Goal: Navigation & Orientation: Find specific page/section

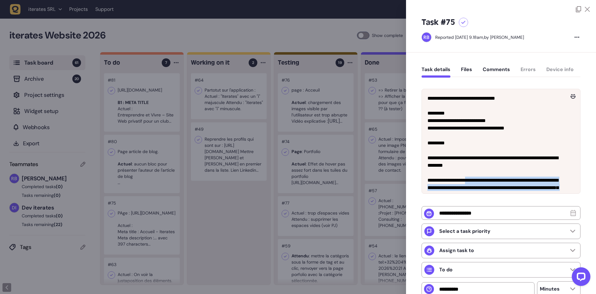
scroll to position [19, 0]
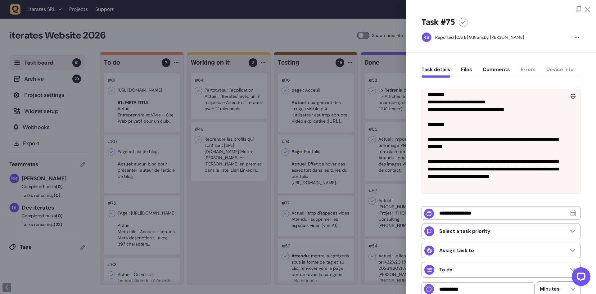
click at [189, 168] on div at bounding box center [298, 147] width 596 height 294
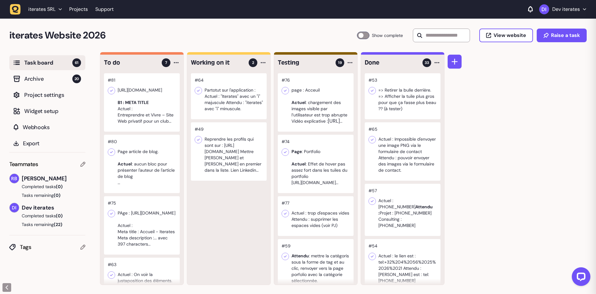
click at [147, 103] on div at bounding box center [142, 102] width 76 height 58
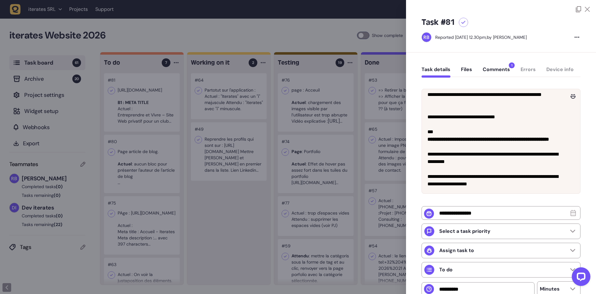
scroll to position [78, 0]
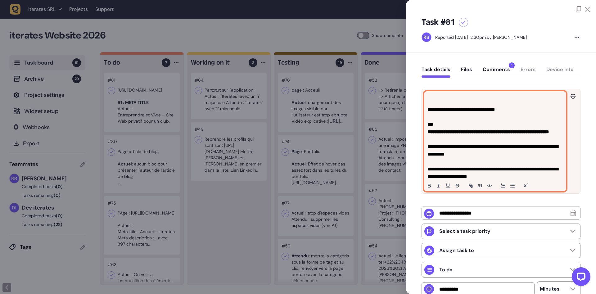
click at [466, 180] on p "**********" at bounding box center [495, 173] width 135 height 15
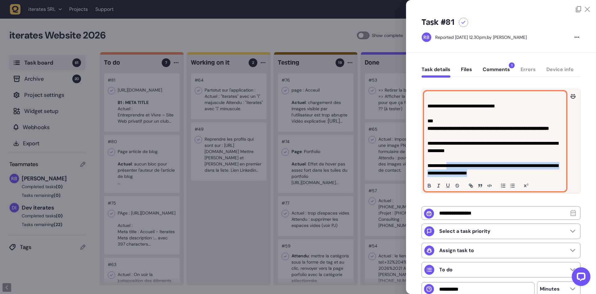
drag, startPoint x: 449, startPoint y: 176, endPoint x: 533, endPoint y: 198, distance: 86.8
click at [533, 191] on div "**********" at bounding box center [496, 141] width 142 height 99
copy p "**********"
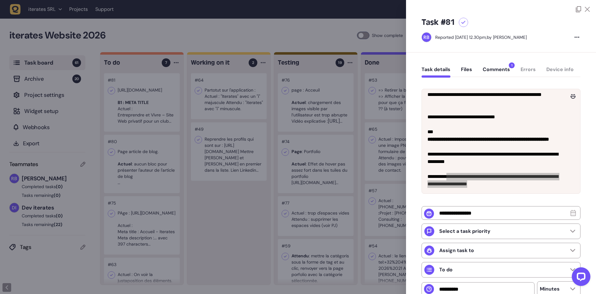
scroll to position [78, 0]
click at [238, 33] on div at bounding box center [298, 147] width 596 height 294
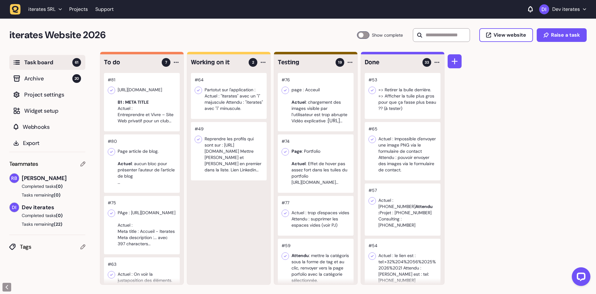
click at [159, 168] on div at bounding box center [142, 163] width 76 height 58
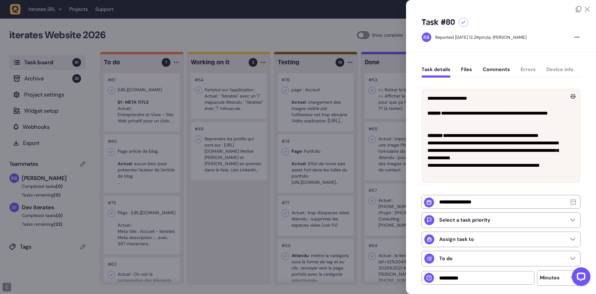
click at [172, 251] on div at bounding box center [298, 147] width 596 height 294
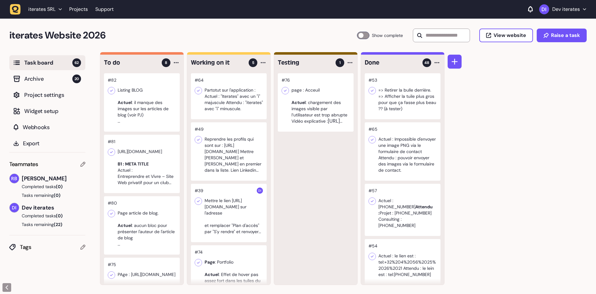
click at [228, 103] on div at bounding box center [229, 96] width 76 height 46
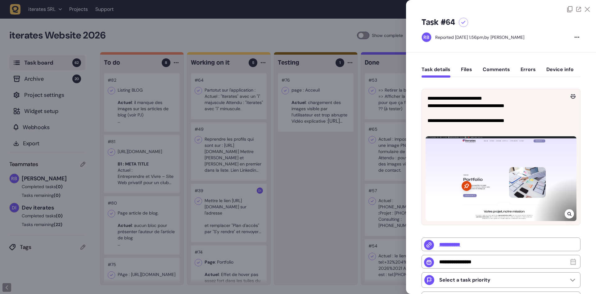
click at [332, 210] on div at bounding box center [298, 147] width 596 height 294
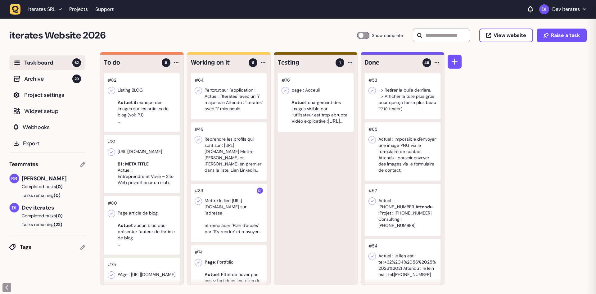
click at [234, 212] on div at bounding box center [229, 213] width 76 height 58
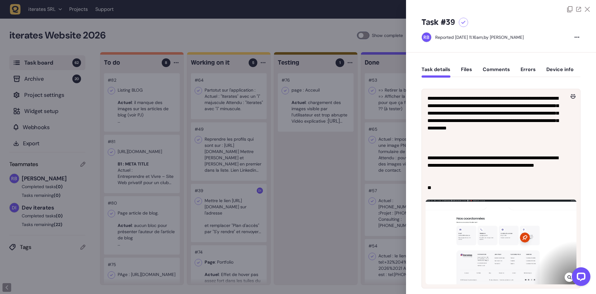
scroll to position [172, 0]
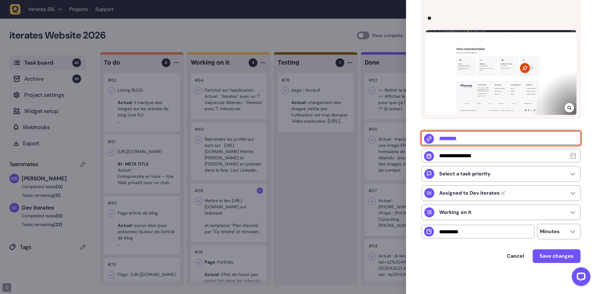
click at [450, 133] on input "*********" at bounding box center [501, 138] width 159 height 14
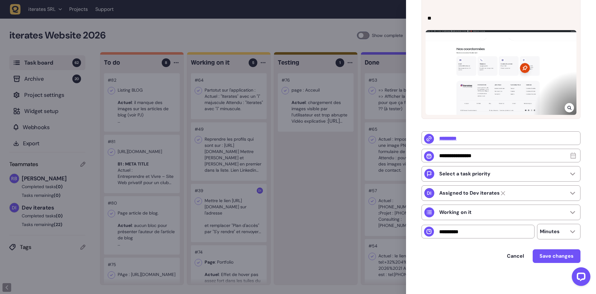
click at [236, 206] on div at bounding box center [298, 147] width 596 height 294
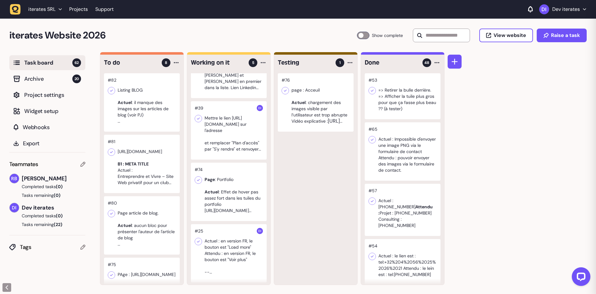
scroll to position [84, 0]
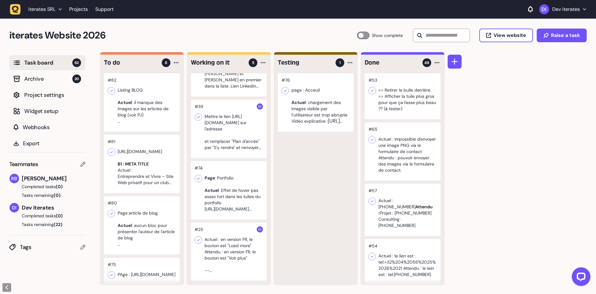
click at [240, 190] on div at bounding box center [229, 190] width 76 height 58
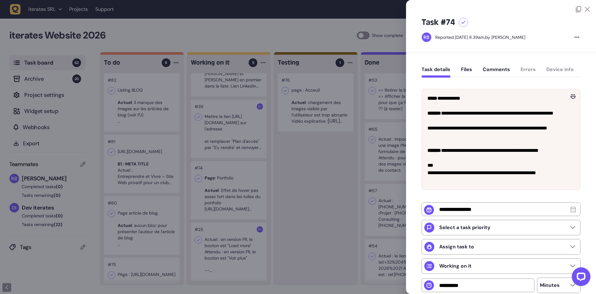
click at [252, 208] on div at bounding box center [298, 147] width 596 height 294
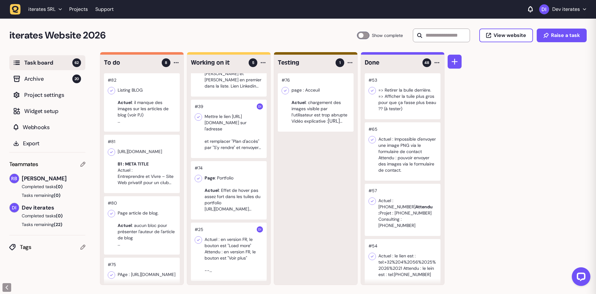
scroll to position [0, 0]
click at [225, 246] on div at bounding box center [229, 251] width 76 height 58
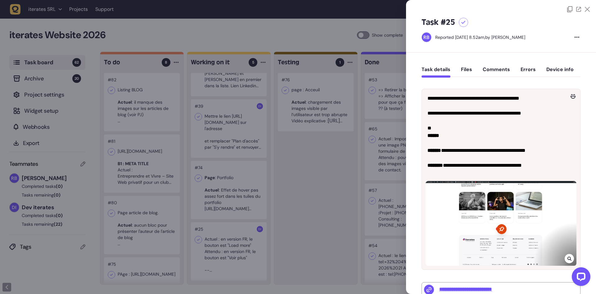
click at [190, 225] on div at bounding box center [298, 147] width 596 height 294
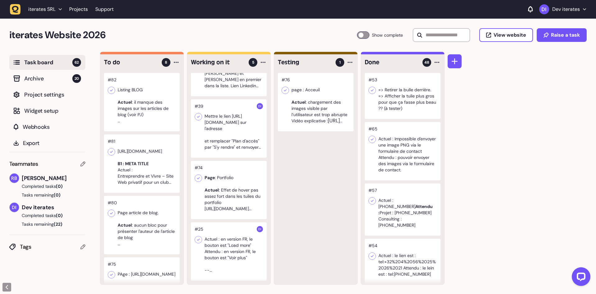
click at [142, 173] on div at bounding box center [142, 163] width 76 height 58
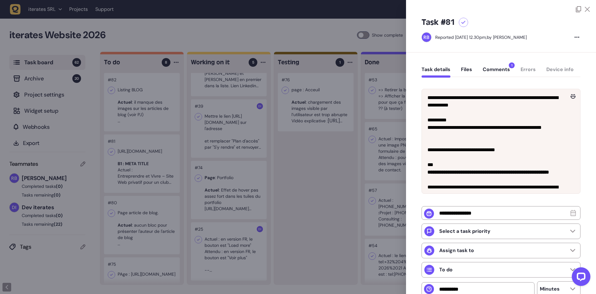
scroll to position [78, 0]
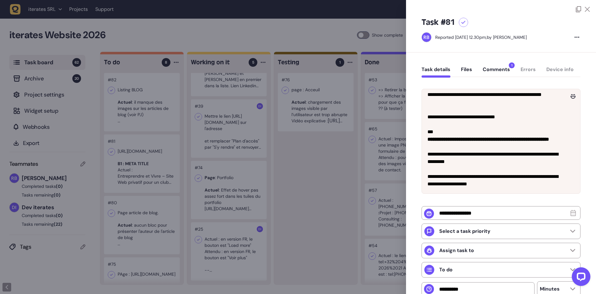
click at [184, 187] on div at bounding box center [298, 147] width 596 height 294
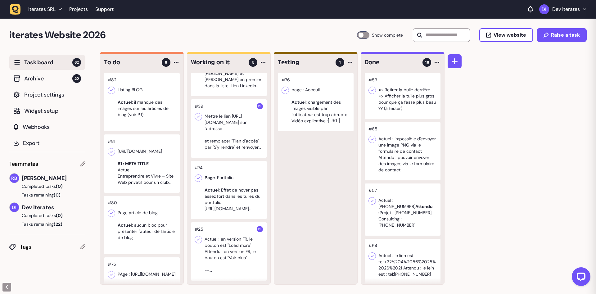
click at [136, 227] on div at bounding box center [142, 225] width 76 height 58
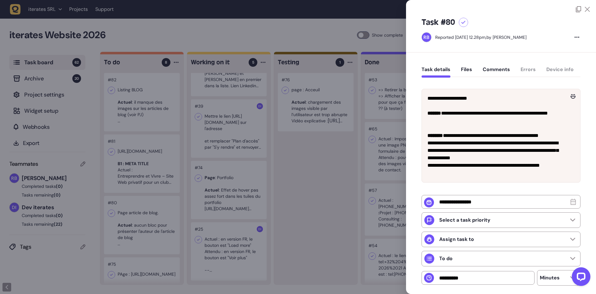
scroll to position [48, 0]
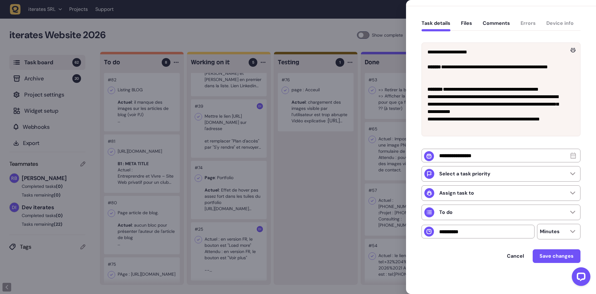
click at [157, 231] on div at bounding box center [298, 147] width 596 height 294
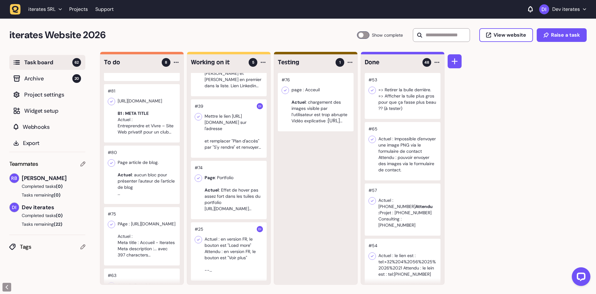
scroll to position [39, 0]
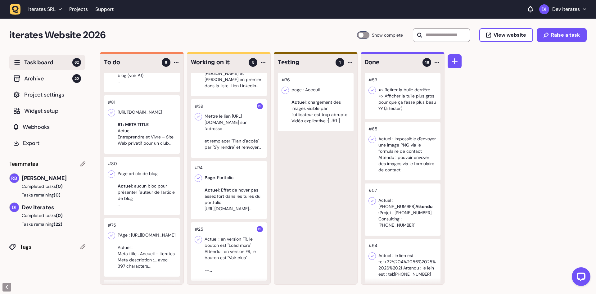
click at [154, 197] on div at bounding box center [142, 186] width 76 height 58
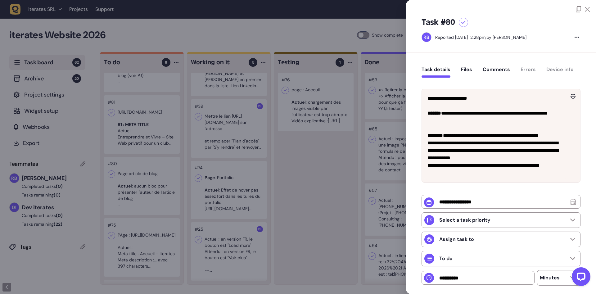
click at [333, 180] on div at bounding box center [298, 147] width 596 height 294
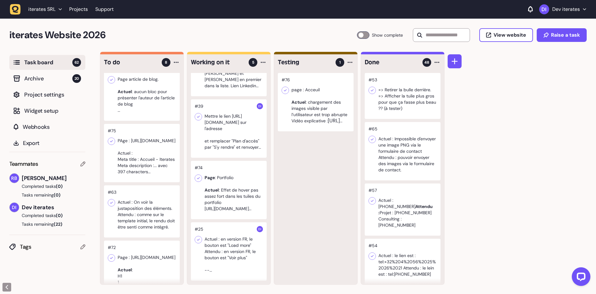
scroll to position [157, 0]
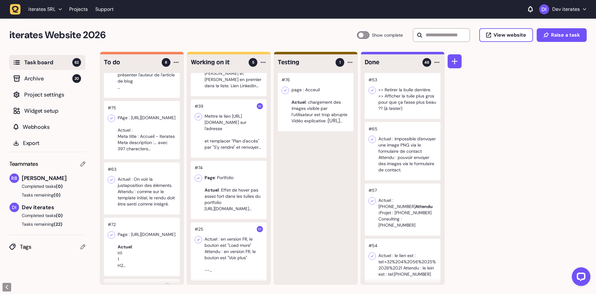
click at [138, 125] on div at bounding box center [142, 130] width 76 height 58
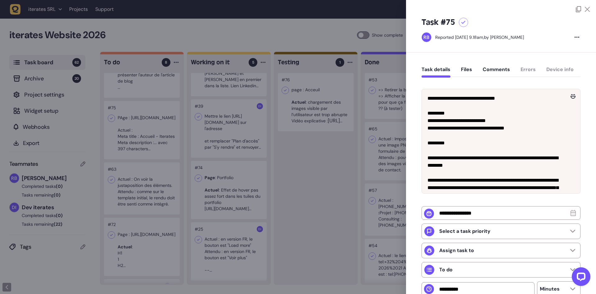
click at [288, 161] on div at bounding box center [298, 147] width 596 height 294
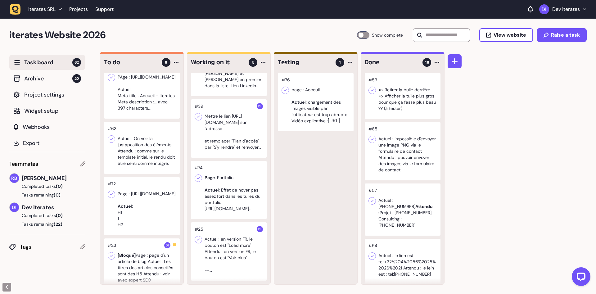
scroll to position [235, 0]
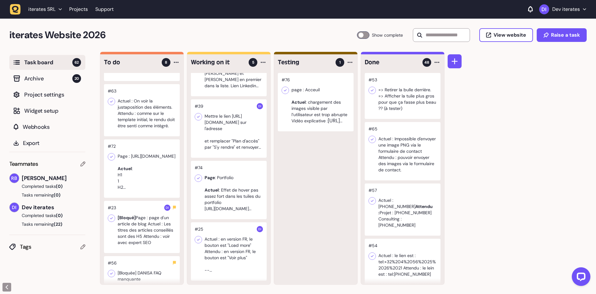
click at [124, 107] on div at bounding box center [142, 110] width 76 height 52
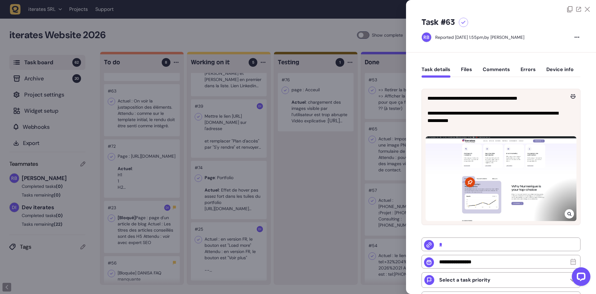
click at [200, 174] on div at bounding box center [298, 147] width 596 height 294
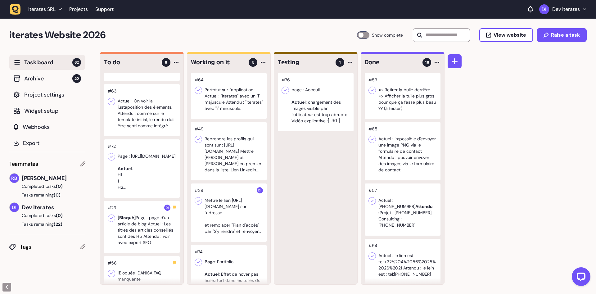
scroll to position [250, 0]
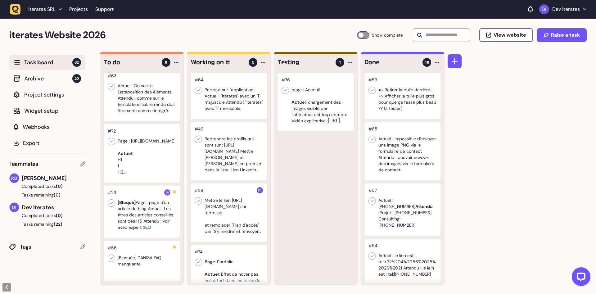
click at [153, 167] on div at bounding box center [142, 153] width 76 height 58
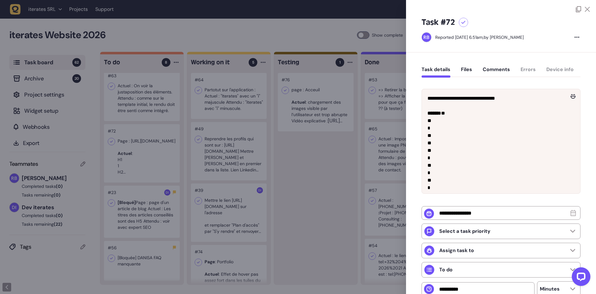
click at [153, 166] on div at bounding box center [298, 147] width 596 height 294
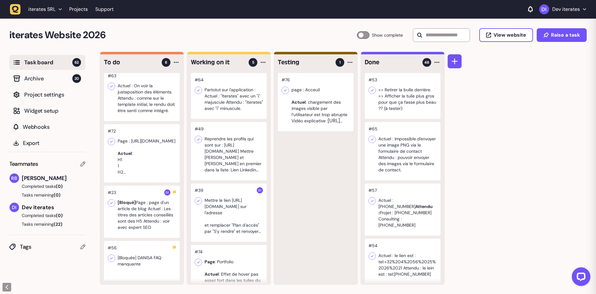
click at [149, 113] on div at bounding box center [142, 95] width 76 height 52
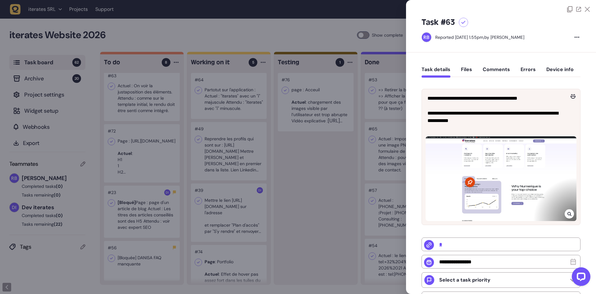
click at [141, 156] on div at bounding box center [298, 147] width 596 height 294
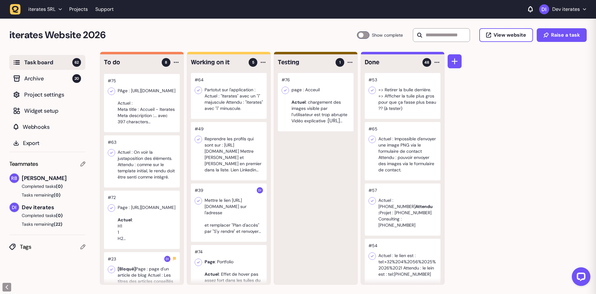
scroll to position [172, 0]
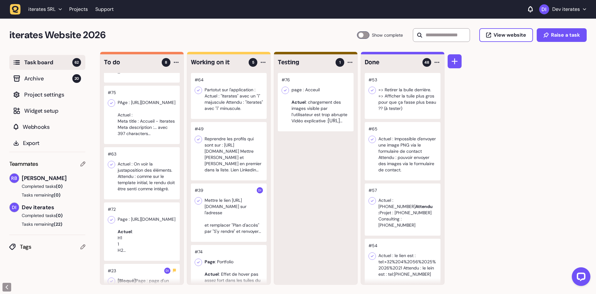
click at [144, 117] on div at bounding box center [142, 115] width 76 height 58
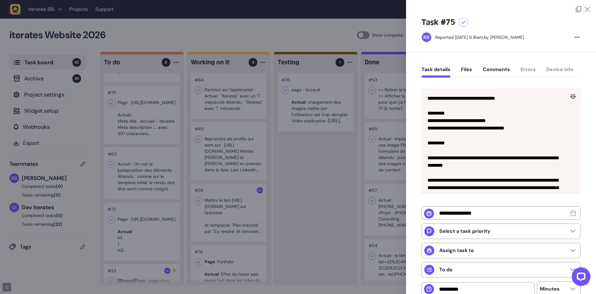
click at [143, 144] on div at bounding box center [298, 147] width 596 height 294
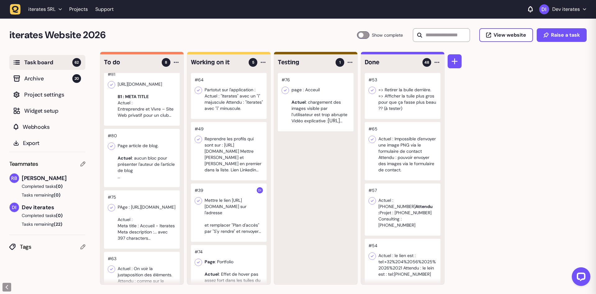
scroll to position [54, 0]
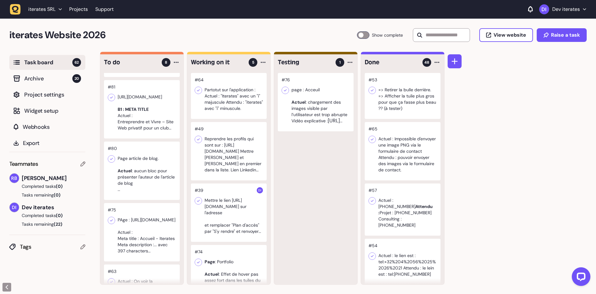
click at [145, 167] on div at bounding box center [142, 171] width 76 height 58
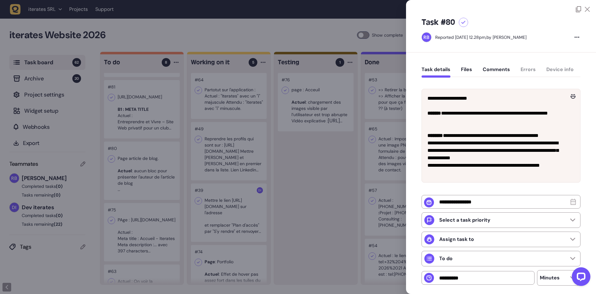
click at [145, 167] on div at bounding box center [298, 147] width 596 height 294
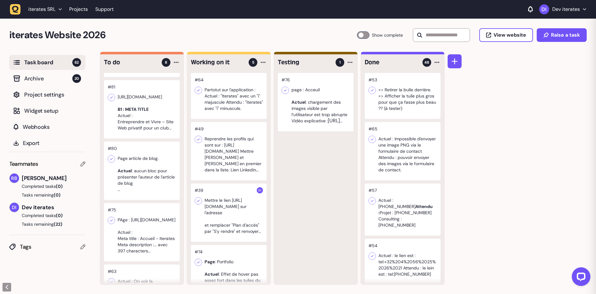
scroll to position [15, 0]
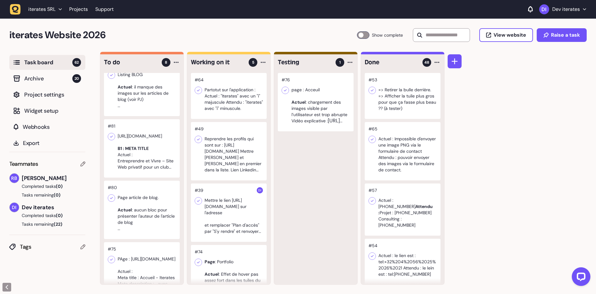
click at [146, 101] on div at bounding box center [142, 87] width 76 height 58
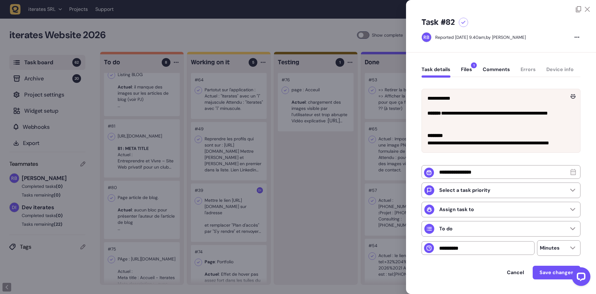
click at [149, 137] on div at bounding box center [298, 147] width 596 height 294
